Goal: Navigation & Orientation: Find specific page/section

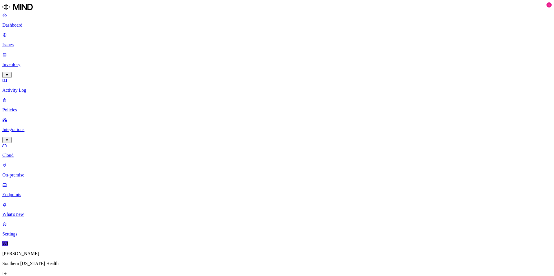
click at [18, 24] on p "Dashboard" at bounding box center [276, 25] width 549 height 5
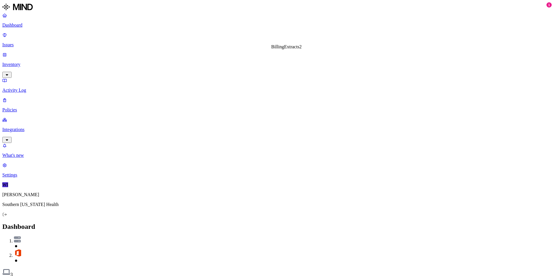
click at [19, 42] on p "Issues" at bounding box center [276, 44] width 549 height 5
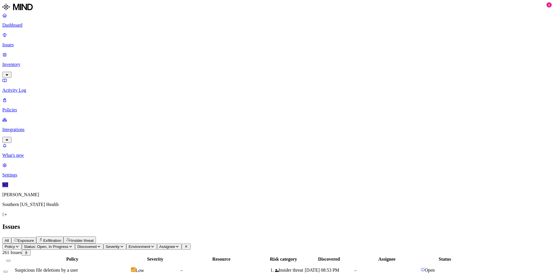
click at [150, 245] on span "Environment" at bounding box center [140, 247] width 22 height 4
click at [296, 237] on div "All Exposure Exfiltration Insider threat" at bounding box center [276, 240] width 549 height 7
drag, startPoint x: 260, startPoint y: 118, endPoint x: 262, endPoint y: 109, distance: 8.9
click at [482, 237] on div "All Exposure Exfiltration Insider threat" at bounding box center [276, 240] width 549 height 7
